Goal: Find specific page/section: Find specific page/section

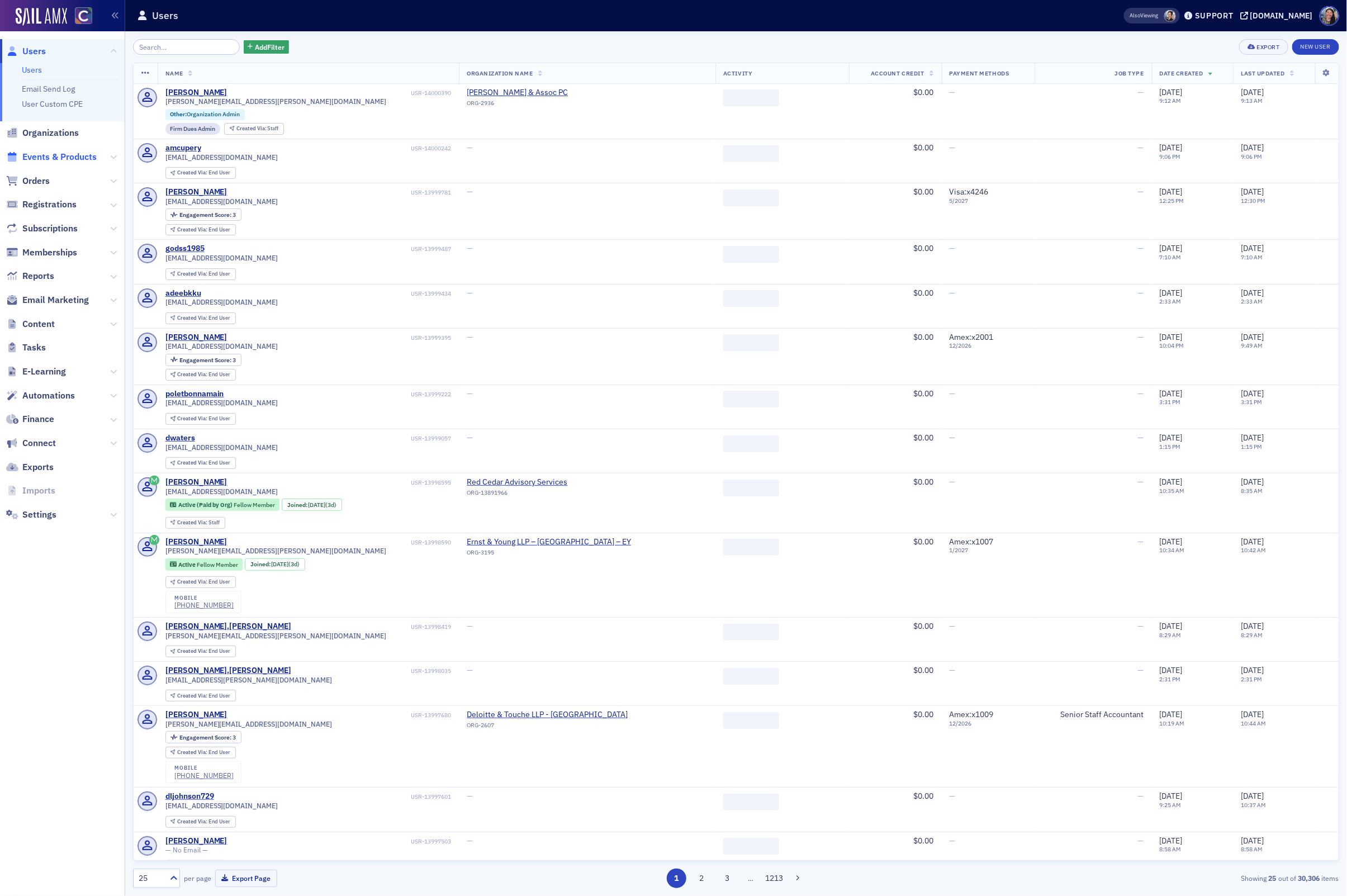
click at [70, 159] on span "Events & Products" at bounding box center [59, 157] width 74 height 12
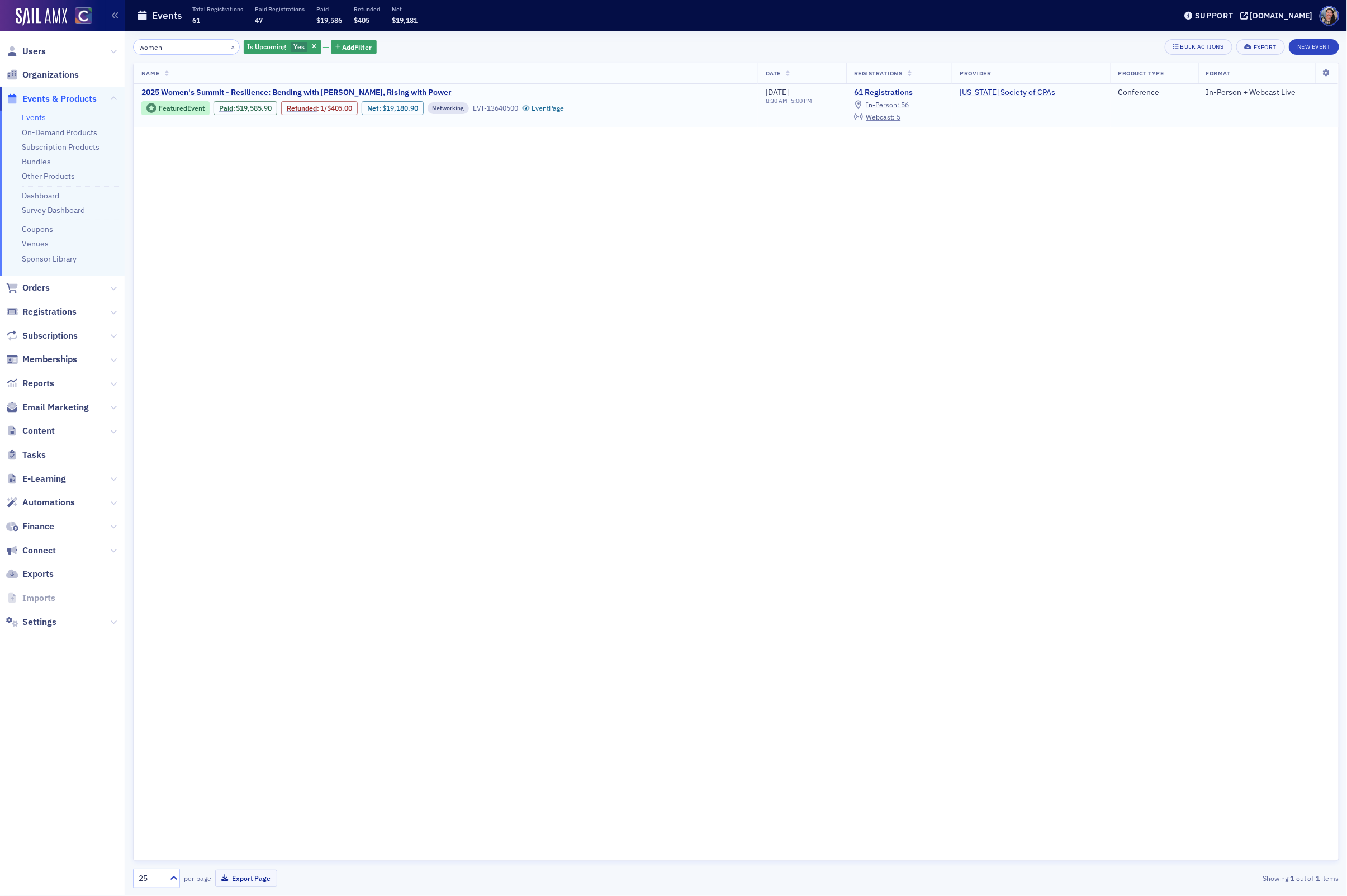
type input "women"
click at [911, 88] on link "61 Registrations" at bounding box center [898, 92] width 90 height 10
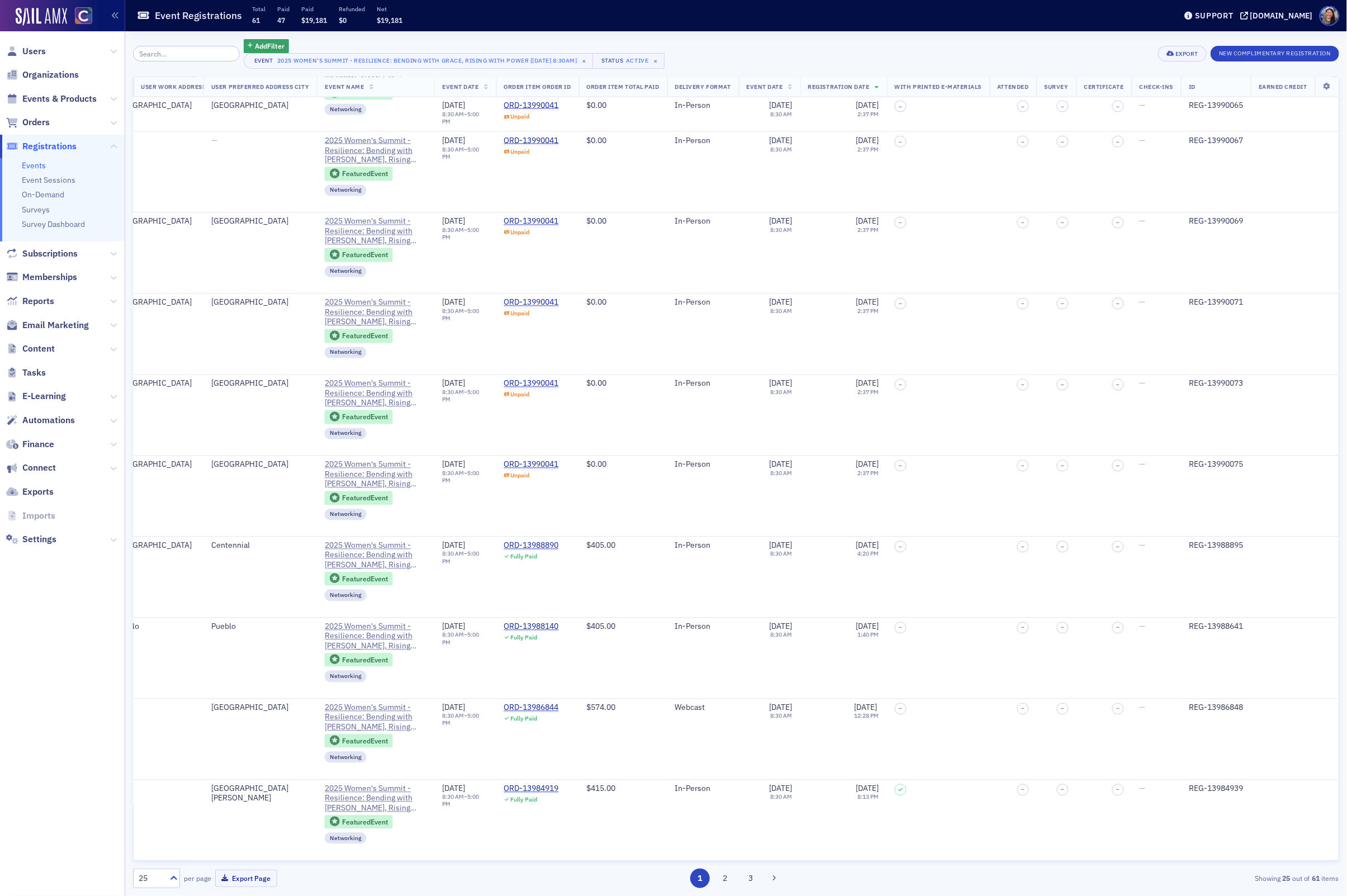
scroll to position [1266, 1033]
click at [724, 883] on button "2" at bounding box center [725, 878] width 20 height 20
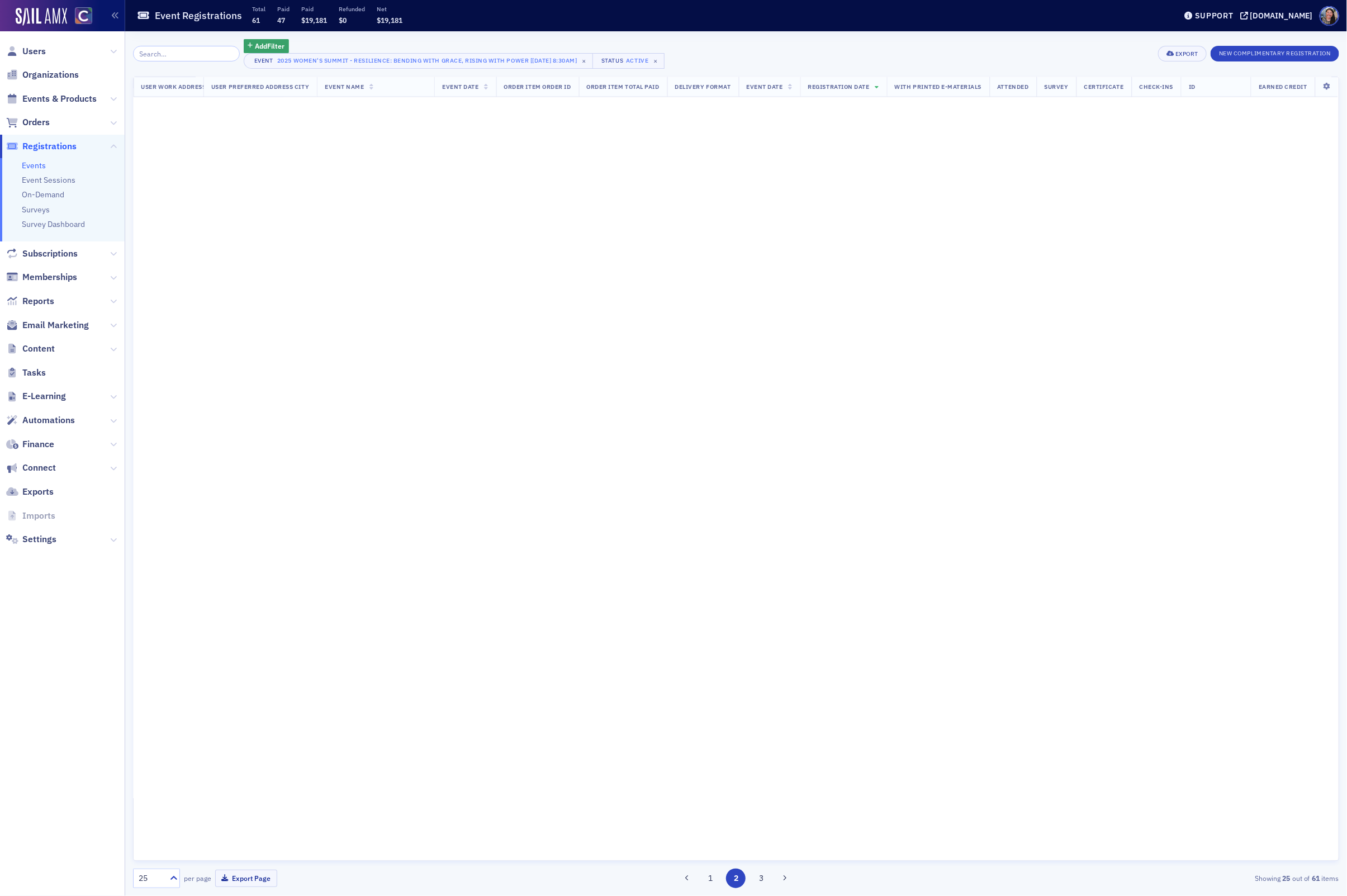
scroll to position [0, 1033]
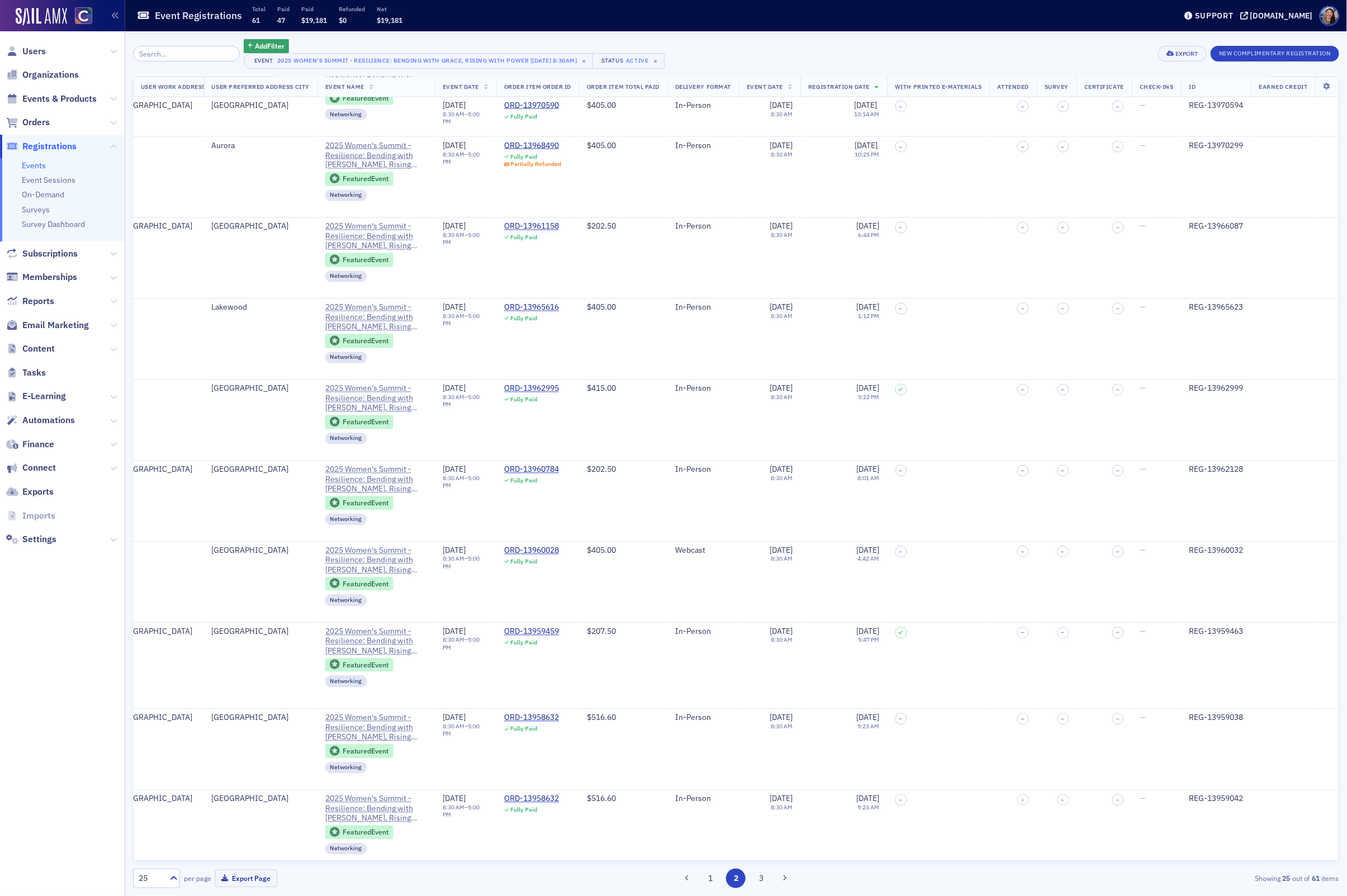
scroll to position [1265, 1033]
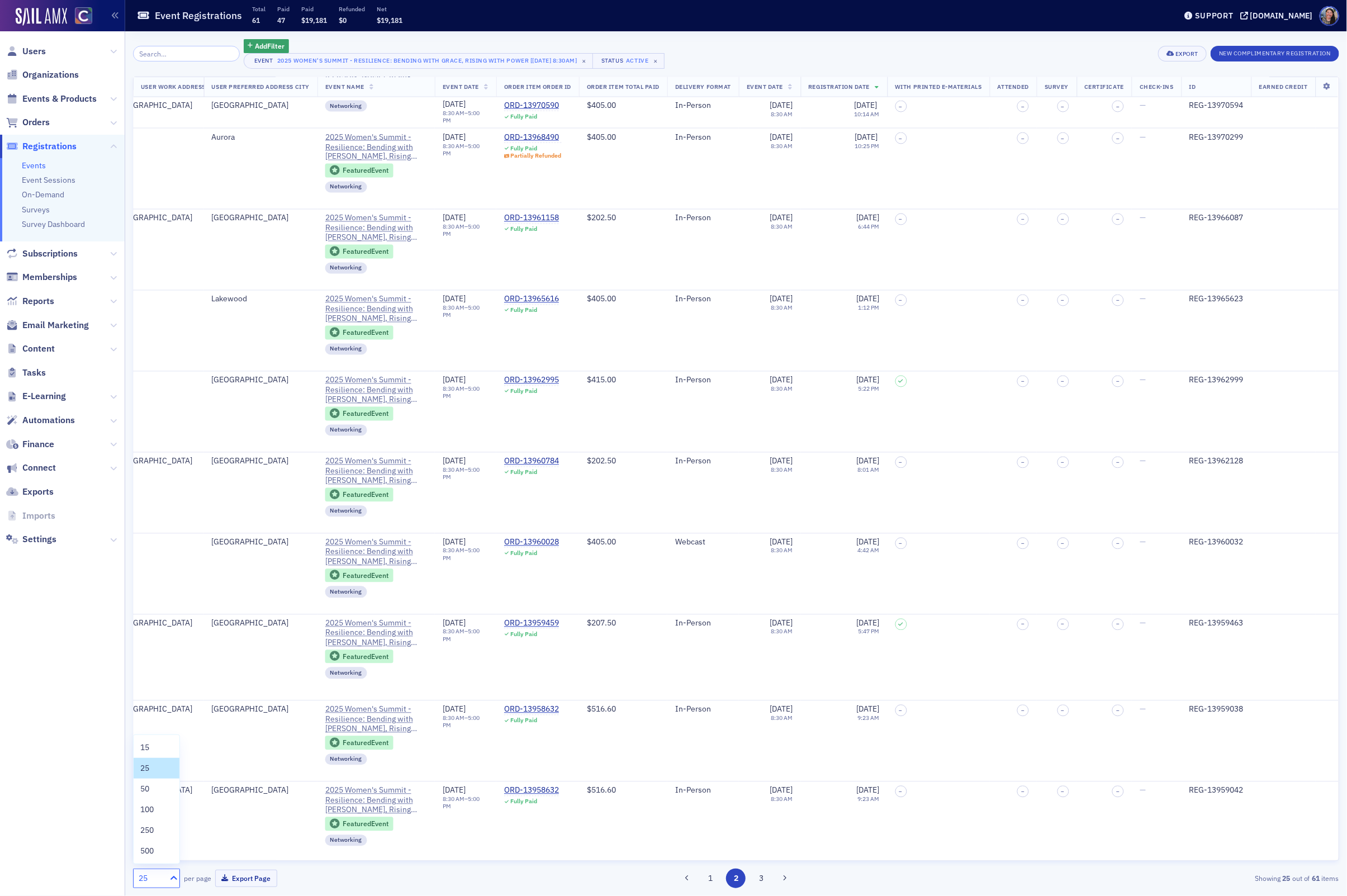
click at [176, 872] on div at bounding box center [172, 878] width 14 height 18
click at [159, 811] on div "100" at bounding box center [157, 809] width 32 height 12
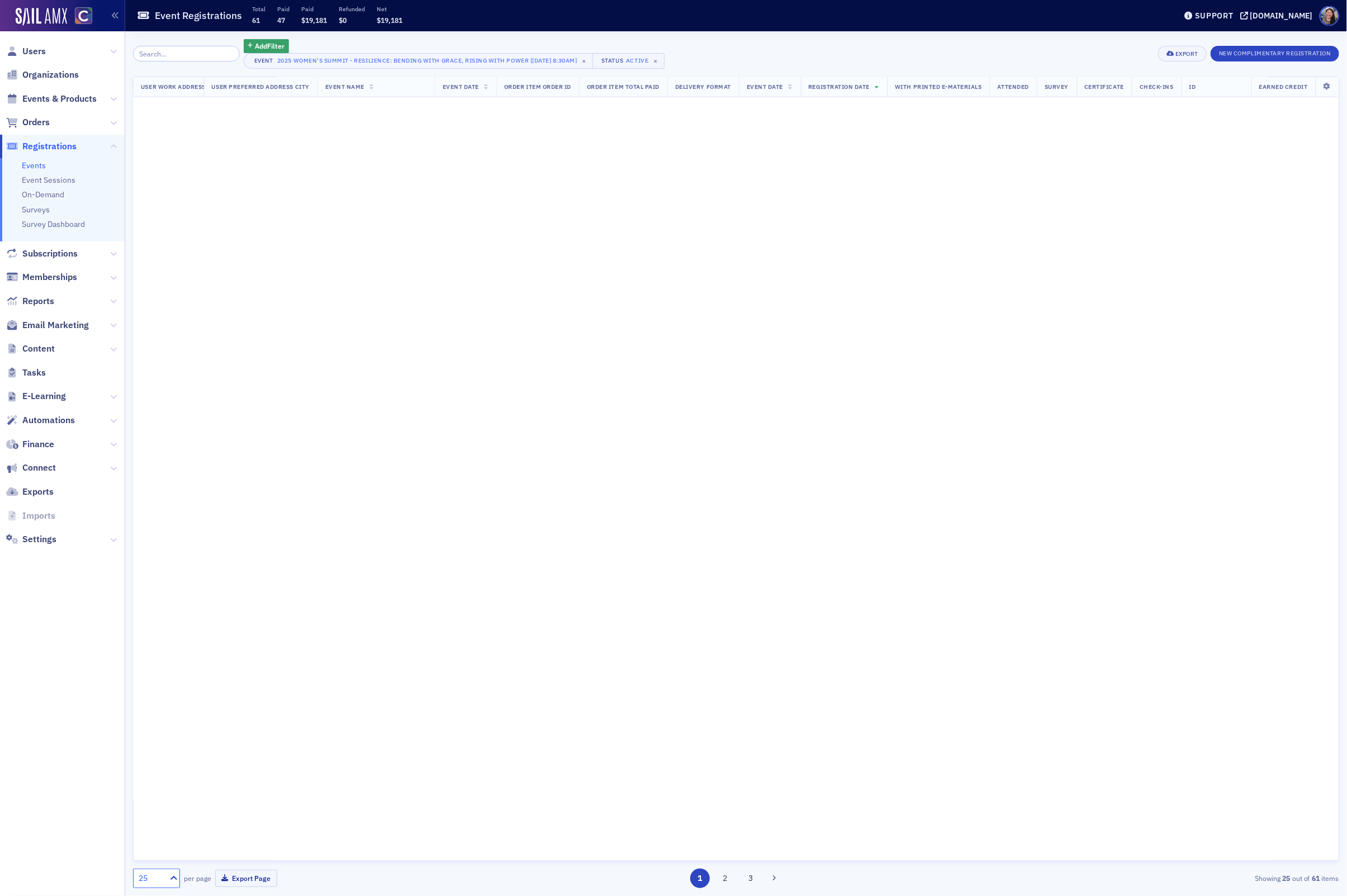
scroll to position [0, 1033]
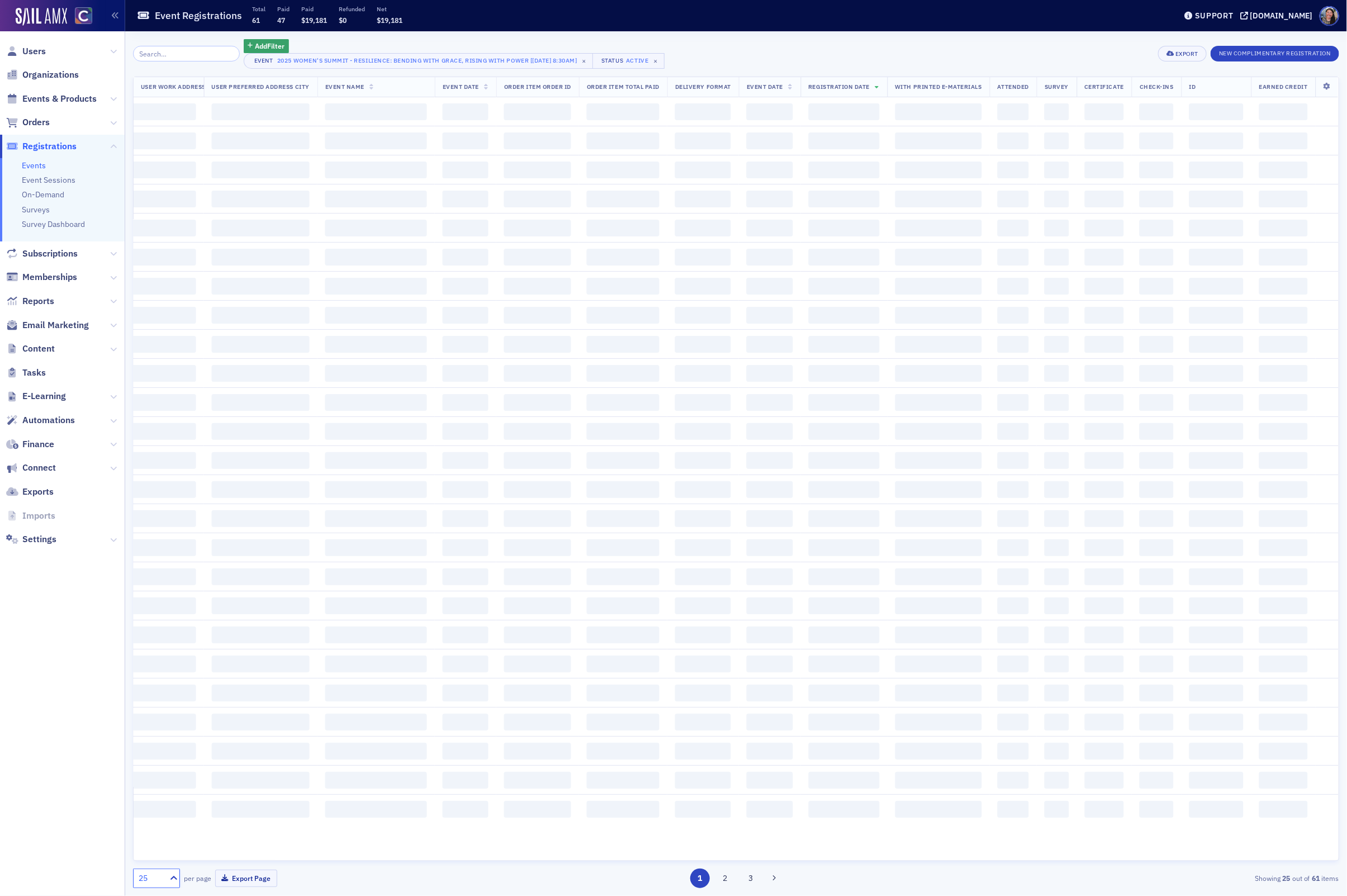
click at [932, 88] on span "With Printed E-Materials" at bounding box center [939, 86] width 87 height 8
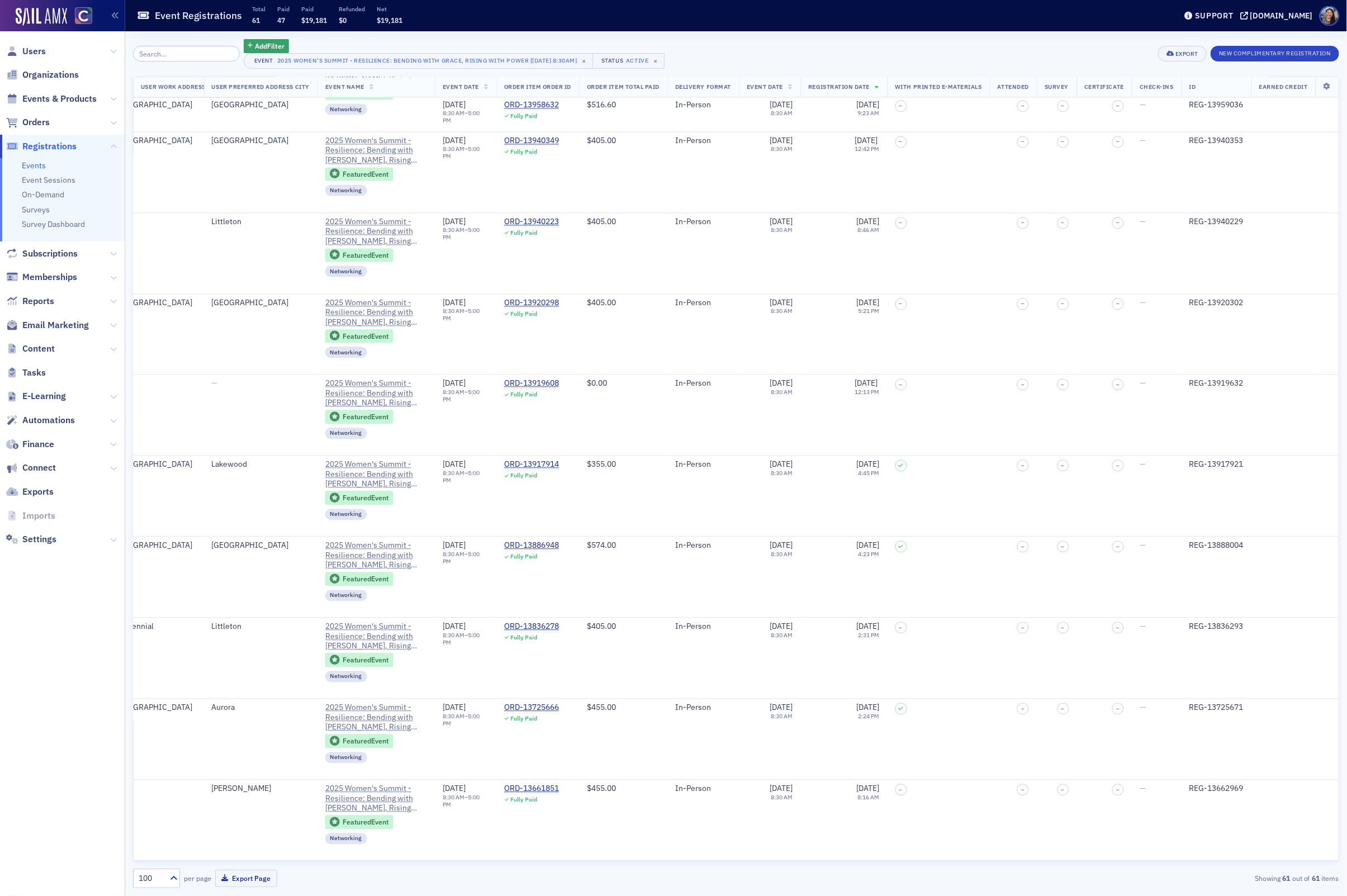
scroll to position [4194, 1033]
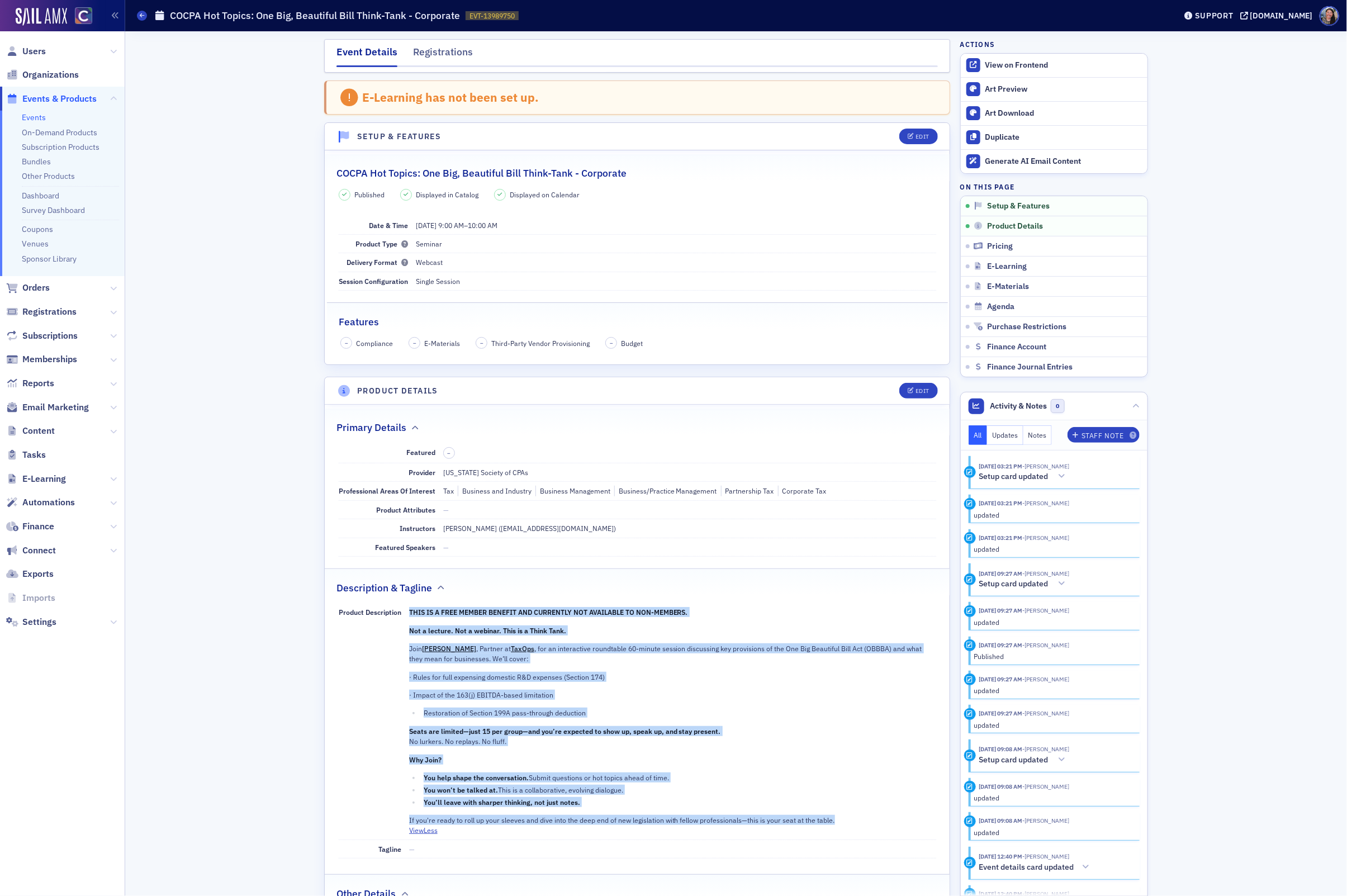
scroll to position [225, 0]
